Goal: Task Accomplishment & Management: Manage account settings

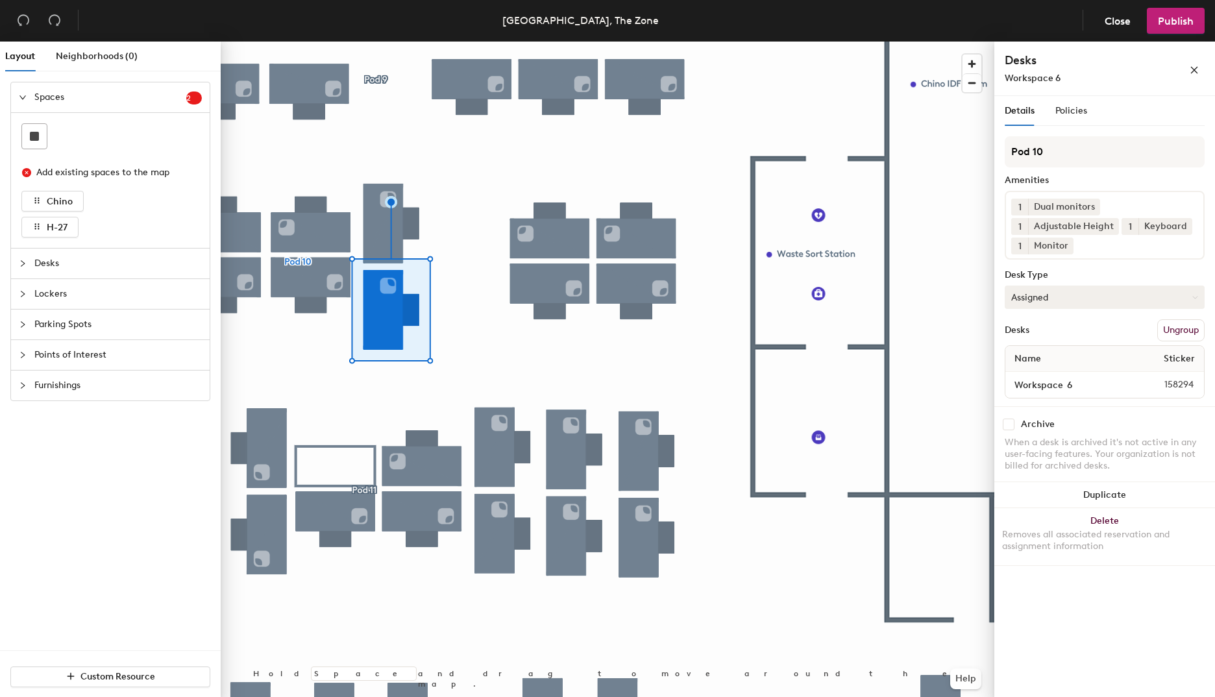
click at [1113, 300] on button "Assigned" at bounding box center [1105, 297] width 200 height 23
click at [1046, 378] on div "Hoteled" at bounding box center [1071, 376] width 130 height 19
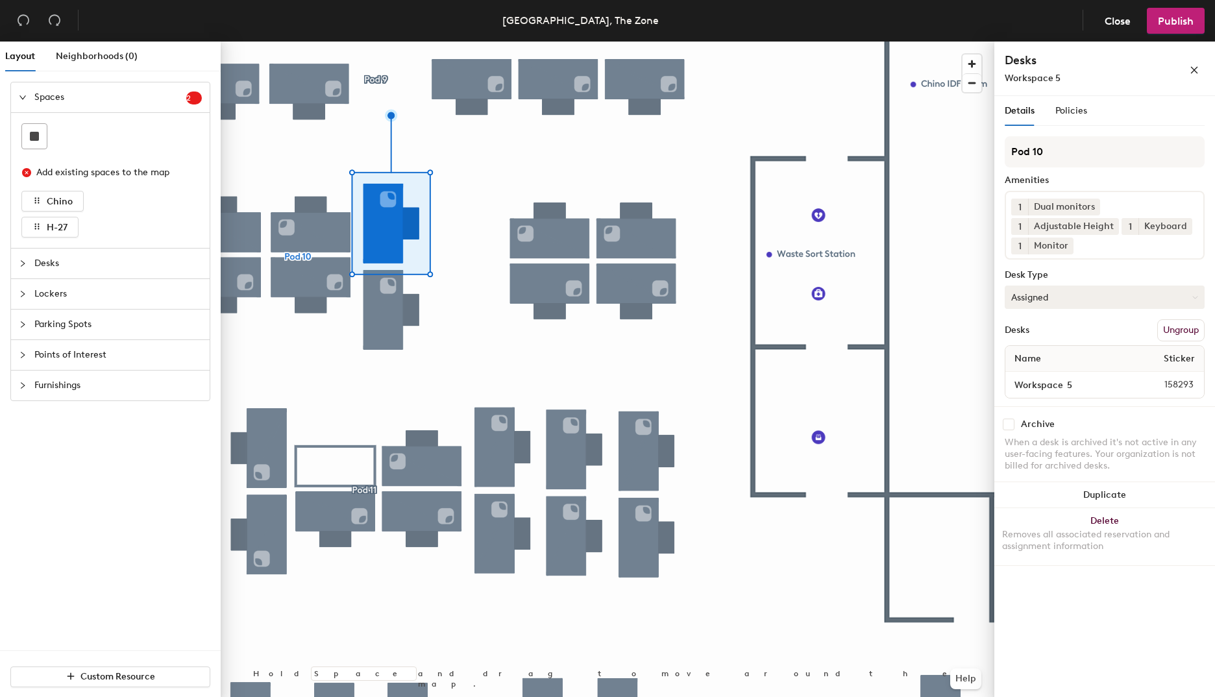
click at [1062, 293] on button "Assigned" at bounding box center [1105, 297] width 200 height 23
click at [1034, 376] on div "Hoteled" at bounding box center [1071, 376] width 130 height 19
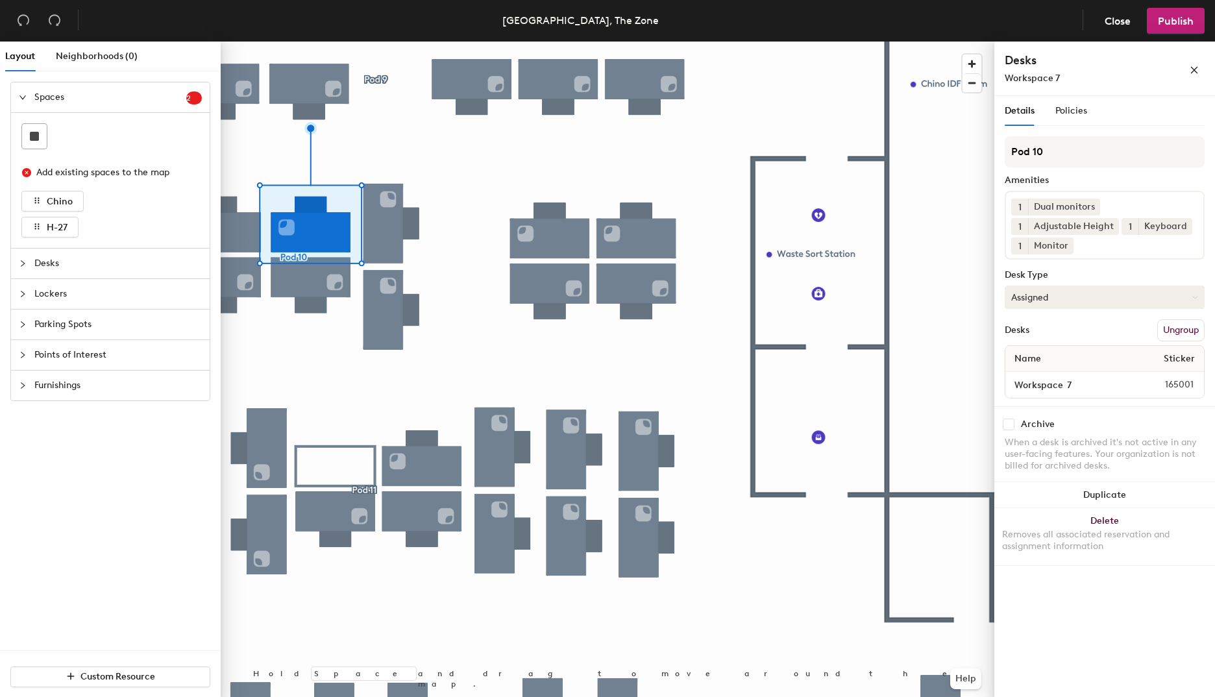
click at [1041, 295] on button "Assigned" at bounding box center [1105, 297] width 200 height 23
click at [1034, 377] on div "Hoteled" at bounding box center [1071, 376] width 130 height 19
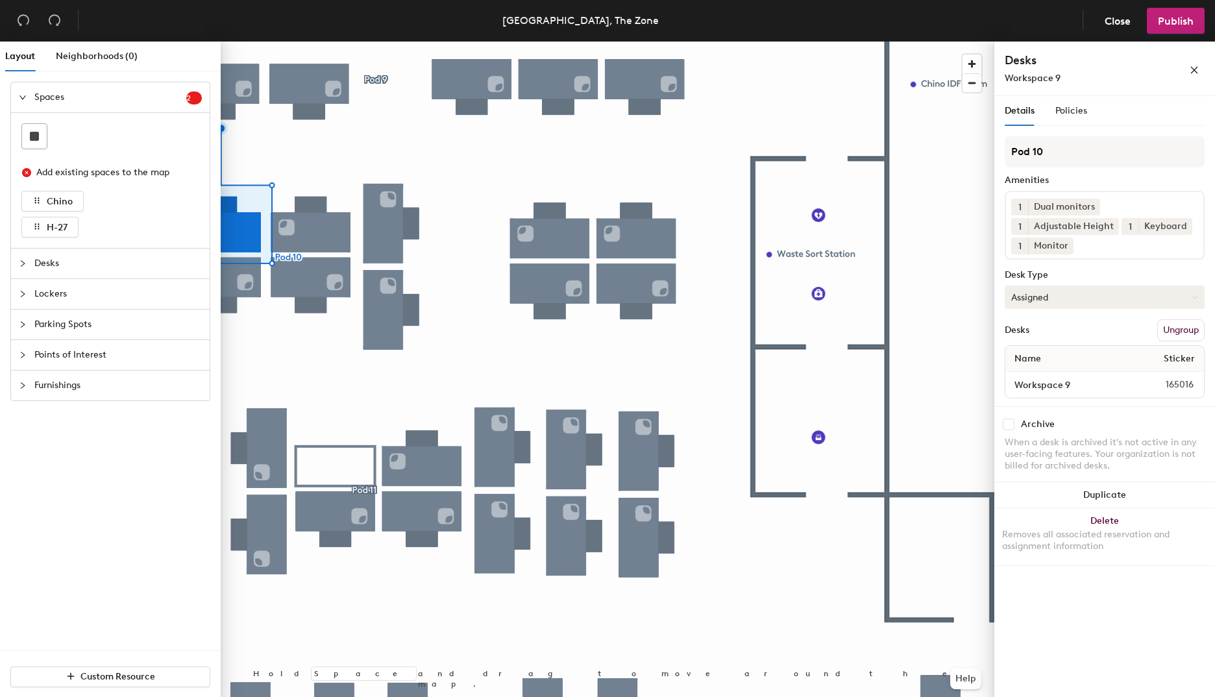
click at [1097, 297] on button "Assigned" at bounding box center [1105, 297] width 200 height 23
click at [1051, 375] on div "Hoteled" at bounding box center [1071, 376] width 130 height 19
click at [1171, 29] on button "Publish" at bounding box center [1176, 21] width 58 height 26
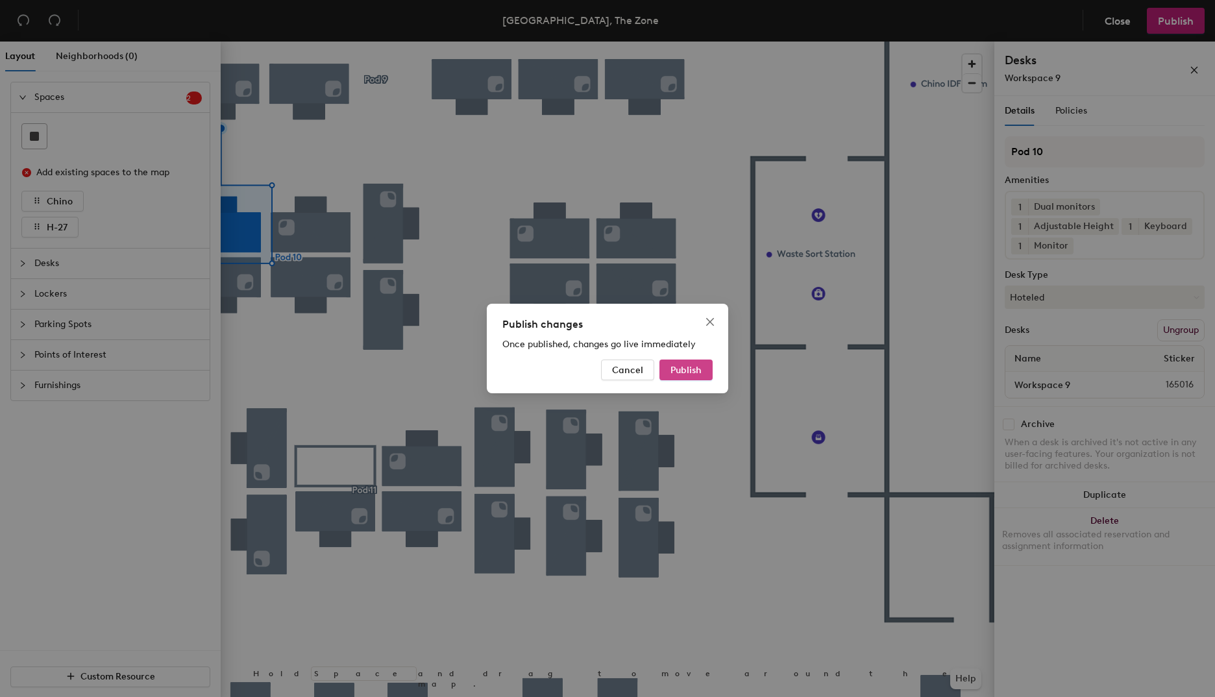
click at [700, 367] on span "Publish" at bounding box center [686, 370] width 31 height 11
